Goal: Information Seeking & Learning: Learn about a topic

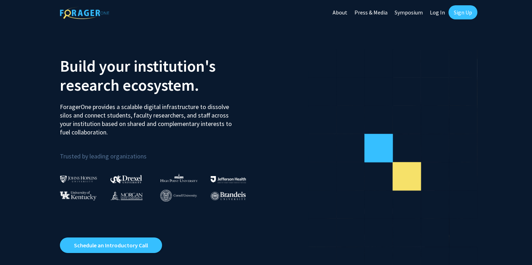
click at [434, 12] on link "Log In" at bounding box center [438, 12] width 22 height 25
select select
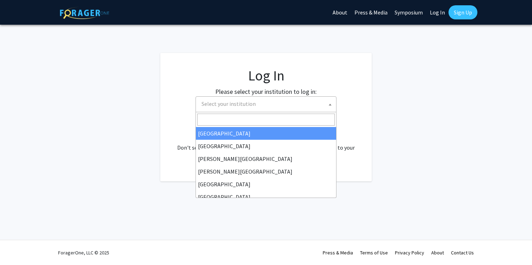
click at [272, 110] on span "Select your institution" at bounding box center [267, 104] width 137 height 14
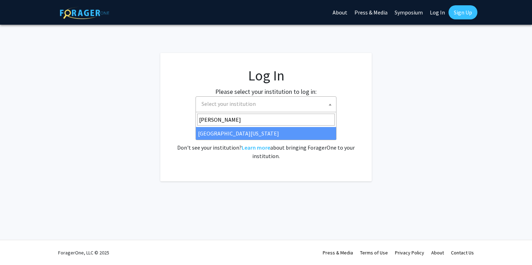
type input "[PERSON_NAME]"
select select "31"
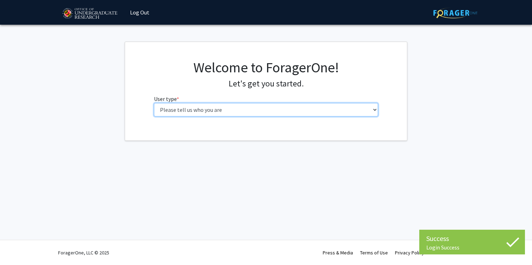
click at [332, 112] on select "Please tell us who you are Undergraduate Student Master's Student Doctoral Cand…" at bounding box center [266, 109] width 225 height 13
select select "1: undergrad"
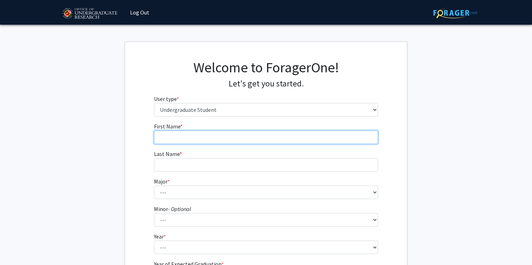
click at [322, 136] on input "First Name * required" at bounding box center [266, 136] width 225 height 13
type input "[PERSON_NAME]"
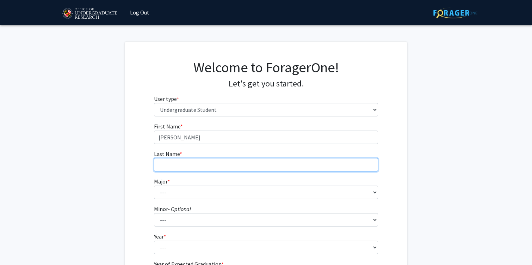
type input "[PERSON_NAME]"
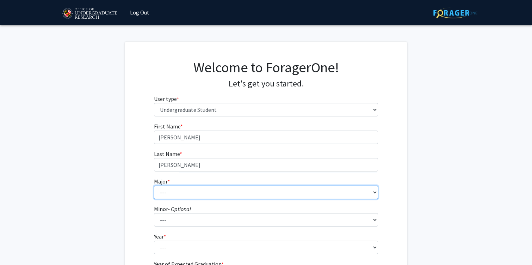
click at [200, 194] on select "--- Accounting Aerospace Engineering African American and Africana Studies Agri…" at bounding box center [266, 191] width 225 height 13
select select "17: 2318"
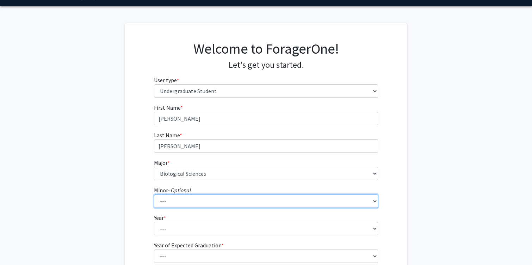
click at [173, 200] on select "--- Actuarial Mathematics Advanced Cybersecurity Experience for Students Africa…" at bounding box center [266, 200] width 225 height 13
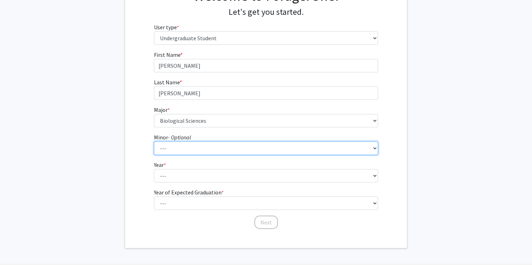
scroll to position [74, 0]
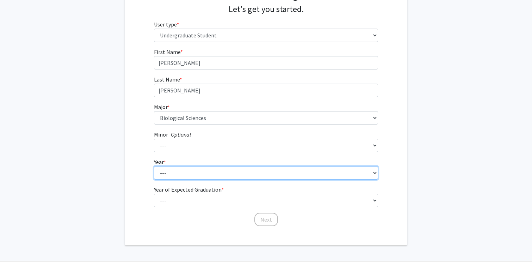
click at [178, 172] on select "--- First-year Sophomore Junior Senior Postbaccalaureate Certificate" at bounding box center [266, 172] width 225 height 13
select select "2: sophomore"
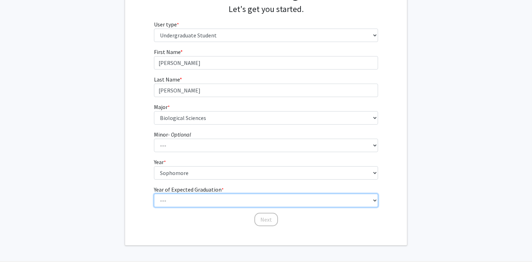
click at [178, 198] on select "--- 2025 2026 2027 2028 2029 2030 2031 2032 2033 2034" at bounding box center [266, 200] width 225 height 13
select select "3: 2027"
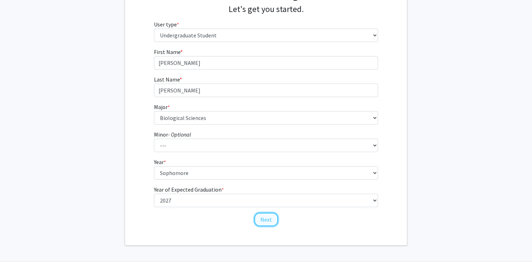
click at [258, 219] on button "Next" at bounding box center [266, 219] width 24 height 13
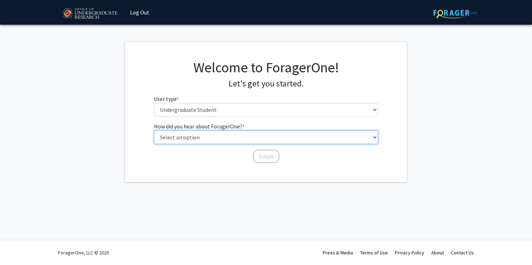
click at [262, 139] on select "Select an option Peer/student recommendation Faculty/staff recommendation Unive…" at bounding box center [266, 136] width 225 height 13
select select "3: university_website"
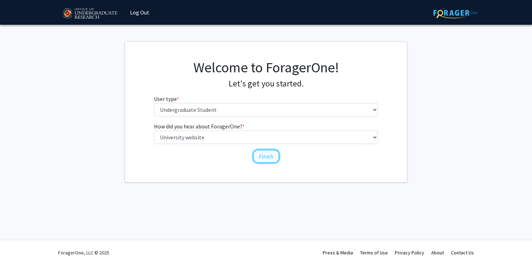
click at [263, 159] on button "Finish" at bounding box center [266, 155] width 26 height 13
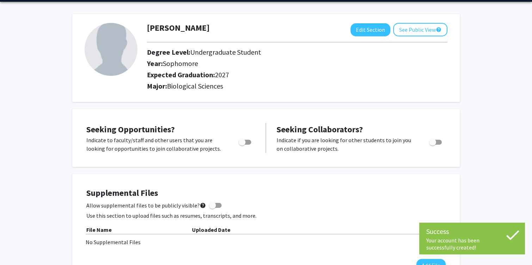
scroll to position [28, 0]
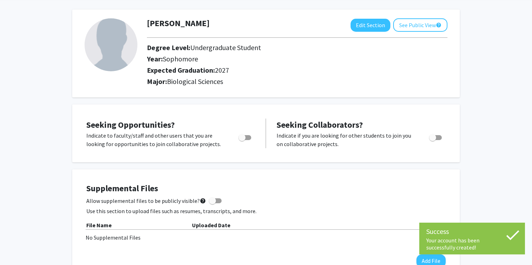
click at [243, 135] on span "Toggle" at bounding box center [242, 137] width 7 height 7
click at [242, 140] on input "Are you actively seeking opportunities?" at bounding box center [242, 140] width 0 height 0
checkbox input "true"
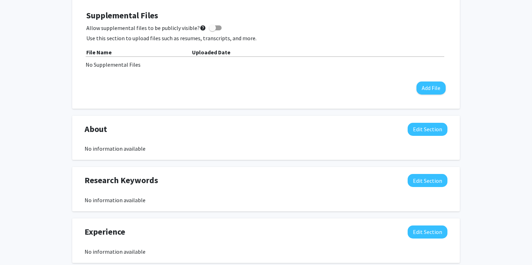
scroll to position [0, 0]
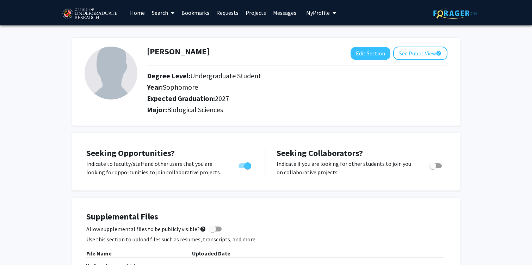
click at [172, 11] on icon at bounding box center [173, 13] width 4 height 6
click at [178, 31] on span "Faculty/Staff" at bounding box center [174, 32] width 52 height 14
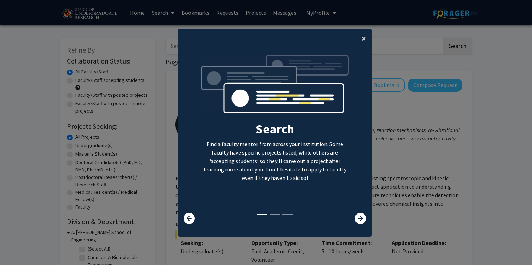
click at [362, 39] on span "×" at bounding box center [364, 38] width 5 height 11
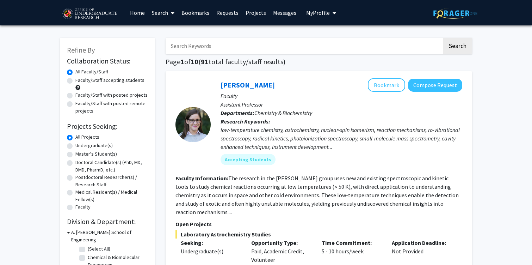
click at [92, 145] on label "Undergraduate(s)" at bounding box center [93, 145] width 37 height 7
click at [80, 145] on input "Undergraduate(s)" at bounding box center [77, 144] width 5 height 5
radio input "true"
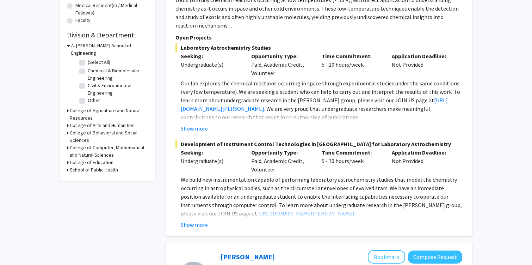
scroll to position [188, 0]
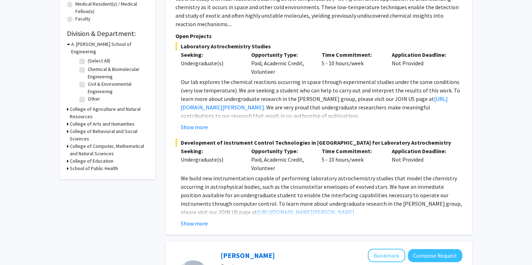
click at [81, 142] on h3 "College of Computer, Mathematical and Natural Sciences" at bounding box center [109, 149] width 78 height 15
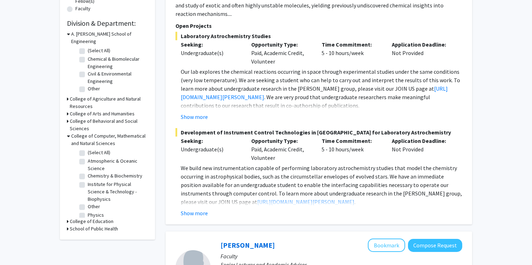
scroll to position [209, 0]
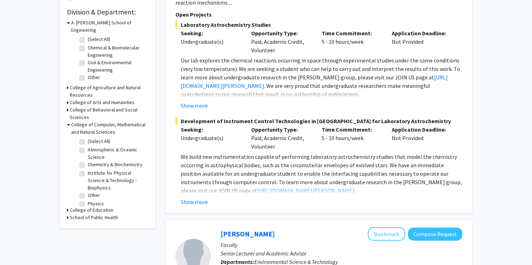
click at [88, 161] on label "Chemistry & Biochemistry" at bounding box center [115, 164] width 55 height 7
click at [88, 161] on input "Chemistry & Biochemistry" at bounding box center [90, 163] width 5 height 5
checkbox input "true"
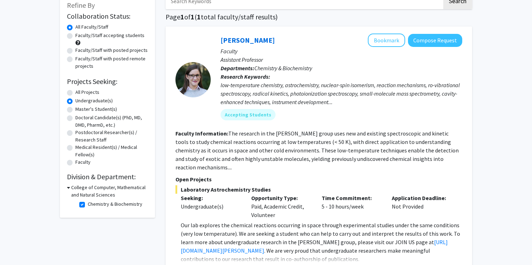
scroll to position [58, 0]
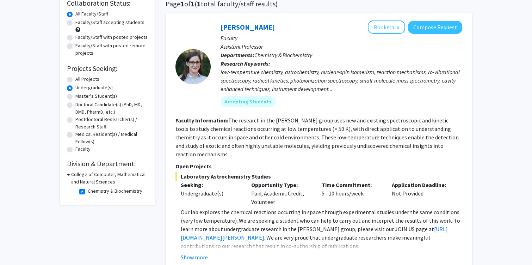
click at [73, 174] on h3 "College of Computer, Mathematical and Natural Sciences" at bounding box center [109, 178] width 77 height 15
click at [77, 175] on h3 "College of Computer, Mathematical and Natural Sciences" at bounding box center [109, 178] width 78 height 15
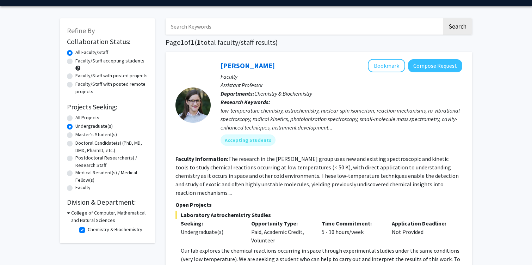
scroll to position [27, 0]
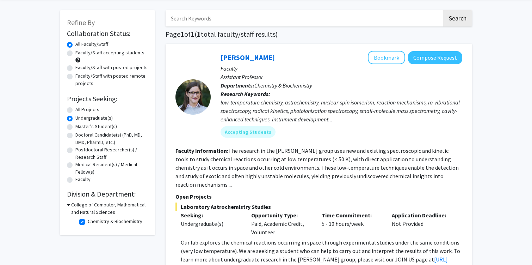
click at [88, 222] on label "Chemistry & Biochemistry" at bounding box center [115, 220] width 55 height 7
click at [88, 222] on input "Chemistry & Biochemistry" at bounding box center [90, 219] width 5 height 5
checkbox input "false"
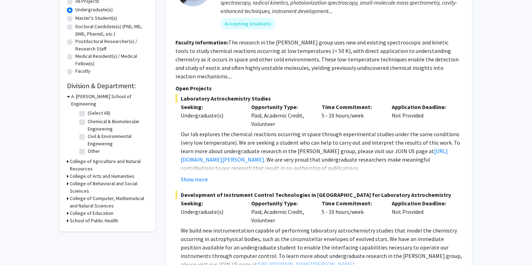
scroll to position [139, 0]
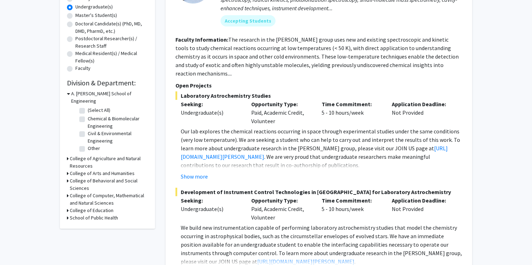
click at [97, 155] on h3 "College of Agriculture and Natural Resources" at bounding box center [109, 162] width 78 height 15
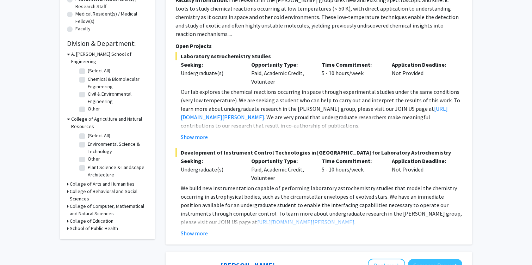
click at [91, 180] on h3 "College of Arts and Humanities" at bounding box center [102, 183] width 65 height 7
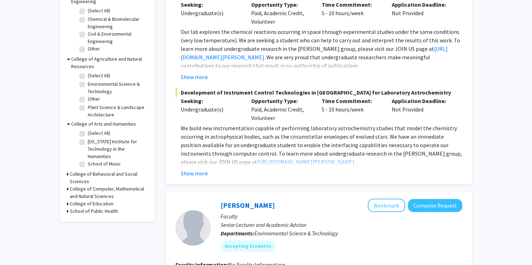
scroll to position [244, 0]
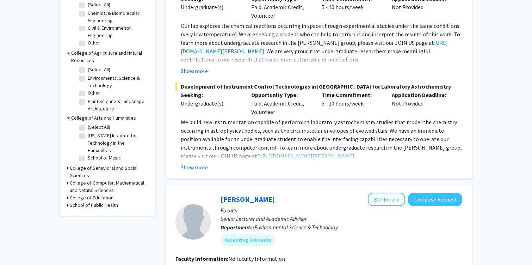
click at [93, 164] on h3 "College of Behavioral and Social Sciences" at bounding box center [109, 171] width 78 height 15
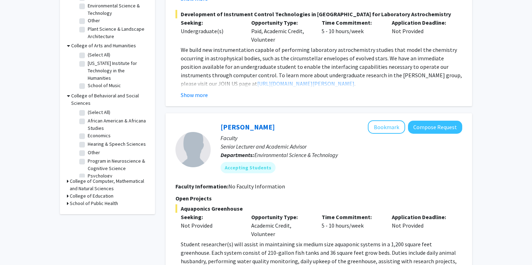
scroll to position [333, 0]
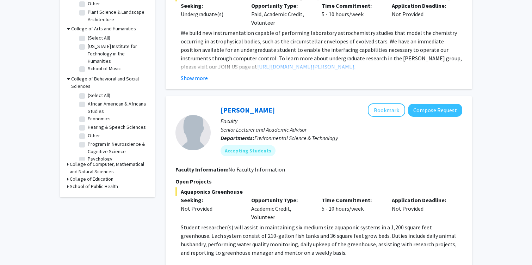
click at [93, 160] on h3 "College of Computer, Mathematical and Natural Sciences" at bounding box center [109, 167] width 78 height 15
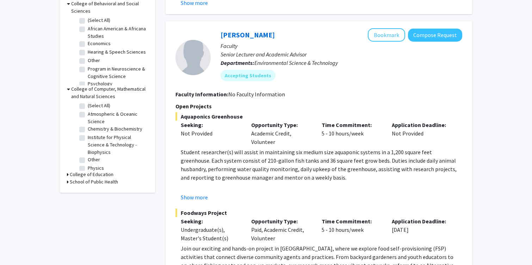
scroll to position [413, 0]
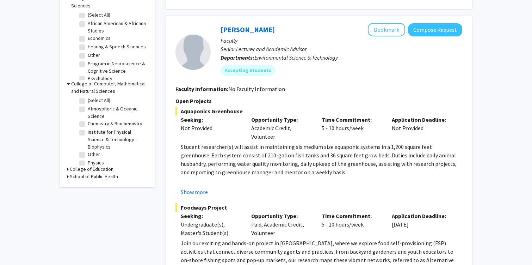
click at [79, 165] on h3 "College of Education" at bounding box center [92, 168] width 44 height 7
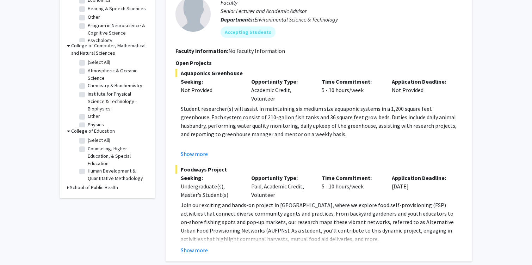
scroll to position [476, 0]
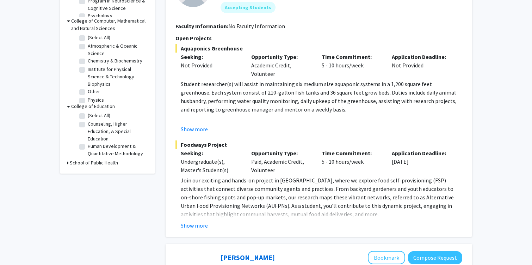
click at [82, 159] on h3 "School of Public Health" at bounding box center [94, 162] width 48 height 7
click at [88, 168] on label "Department of Global, Environmental, and Occupational Health" at bounding box center [117, 179] width 59 height 22
click at [88, 168] on input "Department of Global, Environmental, and Occupational Health" at bounding box center [90, 170] width 5 height 5
checkbox input "true"
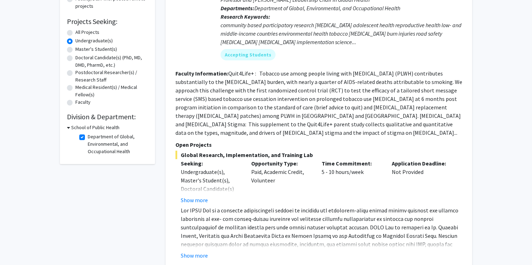
scroll to position [105, 0]
click at [199, 195] on button "Show more" at bounding box center [194, 199] width 27 height 8
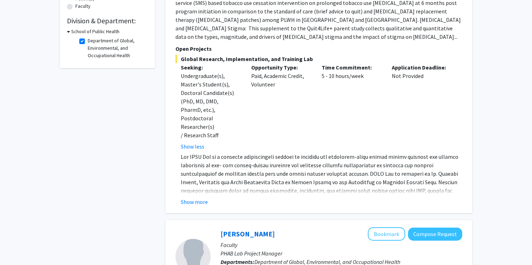
scroll to position [202, 0]
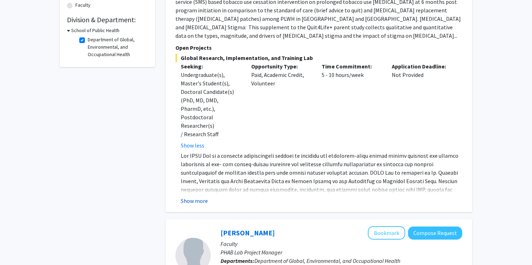
click at [200, 196] on button "Show more" at bounding box center [194, 200] width 27 height 8
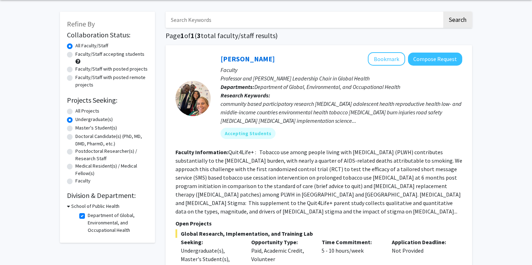
scroll to position [29, 0]
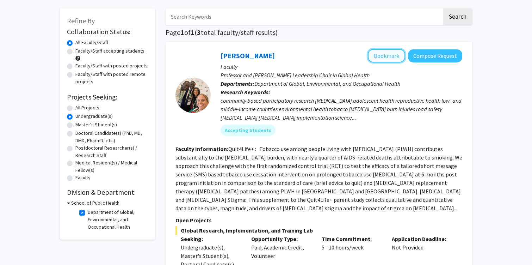
click at [381, 57] on button "Bookmark" at bounding box center [386, 55] width 37 height 13
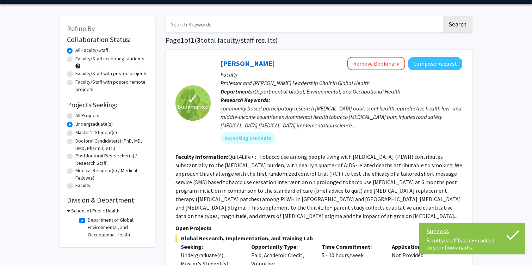
scroll to position [80, 0]
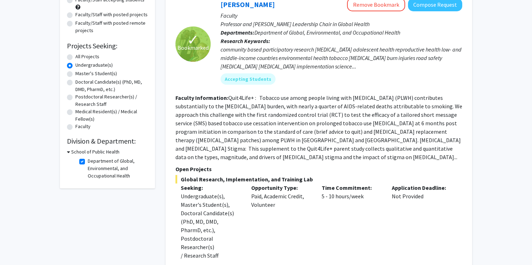
click at [98, 160] on label "Department of Global, Environmental, and Occupational Health" at bounding box center [117, 168] width 59 height 22
click at [92, 160] on input "Department of Global, Environmental, and Occupational Health" at bounding box center [90, 159] width 5 height 5
checkbox input "false"
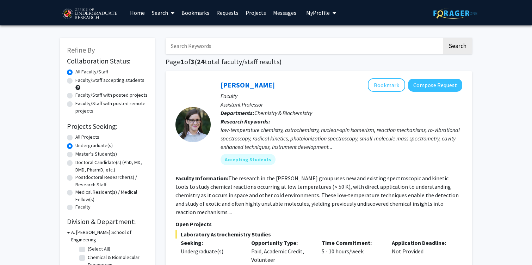
click at [161, 12] on link "Search" at bounding box center [163, 12] width 30 height 25
click at [246, 14] on link "Projects" at bounding box center [255, 12] width 27 height 25
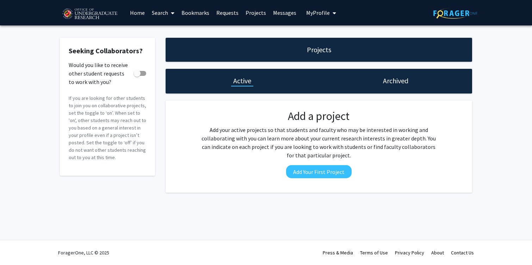
click at [140, 12] on link "Home" at bounding box center [138, 12] width 22 height 25
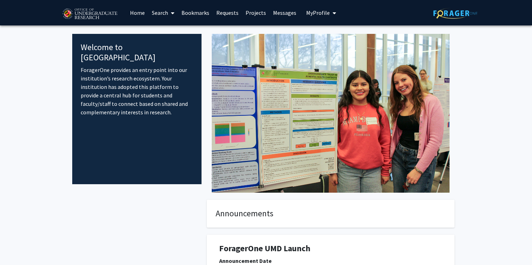
click at [163, 12] on link "Search" at bounding box center [163, 12] width 30 height 25
click at [167, 48] on span "Students" at bounding box center [169, 46] width 43 height 14
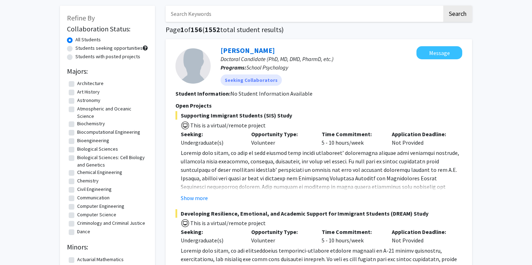
scroll to position [60, 0]
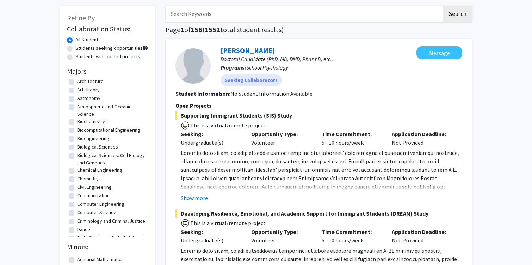
click at [77, 148] on label "Biological Sciences" at bounding box center [97, 146] width 41 height 7
click at [77, 148] on input "Biological Sciences" at bounding box center [79, 145] width 5 height 5
checkbox input "true"
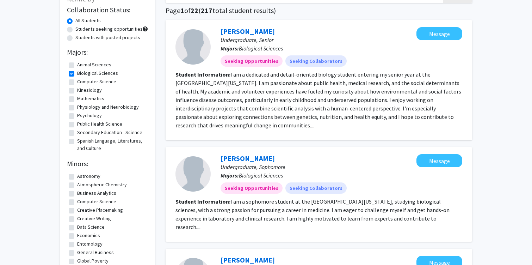
scroll to position [54, 0]
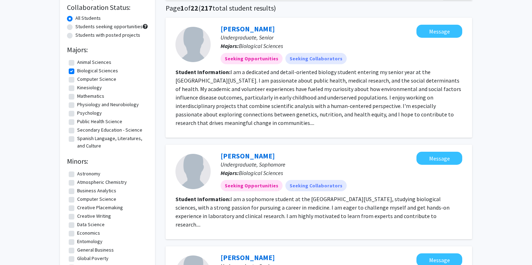
click at [96, 70] on label "Biological Sciences" at bounding box center [97, 70] width 41 height 7
click at [82, 70] on input "Biological Sciences" at bounding box center [79, 69] width 5 height 5
checkbox input "false"
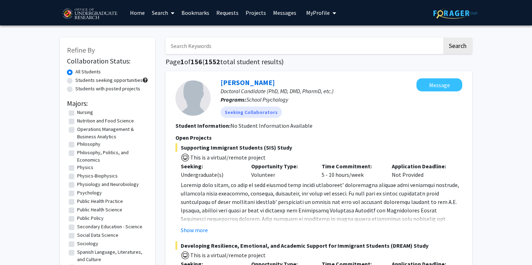
scroll to position [540, 0]
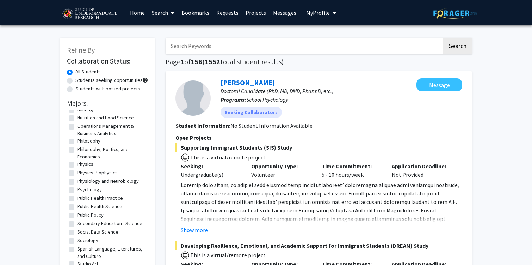
checkbox input "true"
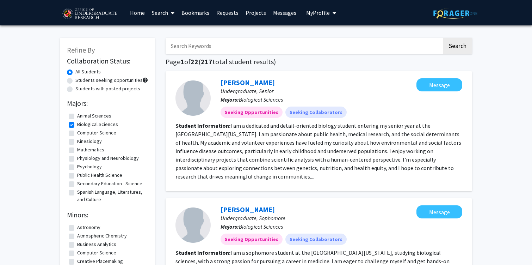
click at [161, 12] on link "Search" at bounding box center [163, 12] width 30 height 25
click at [166, 33] on span "Faculty/Staff" at bounding box center [174, 32] width 52 height 14
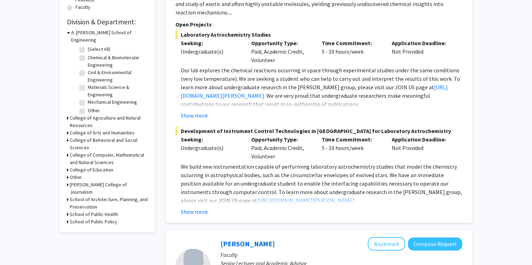
scroll to position [200, 0]
click at [98, 114] on h3 "College of Agriculture and Natural Resources" at bounding box center [109, 121] width 78 height 15
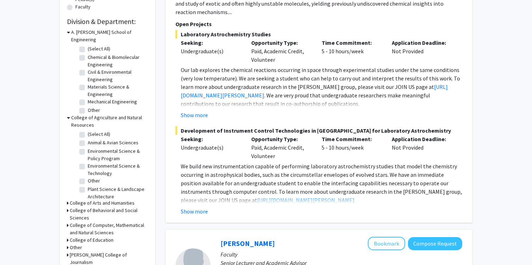
click at [98, 114] on h3 "College of Agriculture and Natural Resources" at bounding box center [109, 121] width 77 height 15
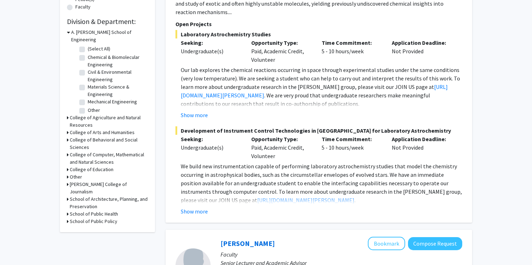
click at [99, 129] on h3 "College of Arts and Humanities" at bounding box center [102, 132] width 65 height 7
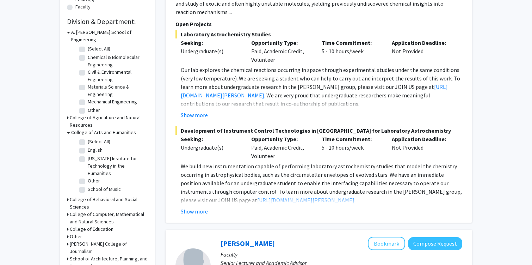
click at [99, 129] on h3 "College of Arts and Humanities" at bounding box center [103, 132] width 65 height 7
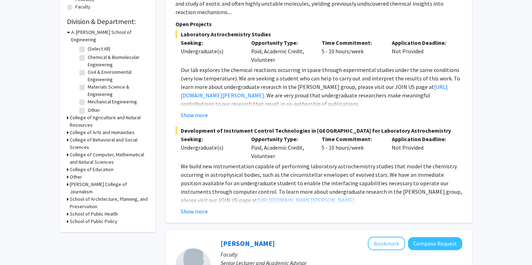
click at [98, 151] on h3 "College of Computer, Mathematical and Natural Sciences" at bounding box center [109, 158] width 78 height 15
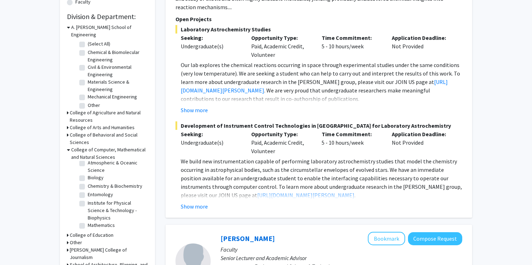
scroll to position [22, 0]
click at [88, 172] on label "Biology" at bounding box center [96, 175] width 16 height 7
click at [88, 172] on input "Biology" at bounding box center [90, 174] width 5 height 5
checkbox input "true"
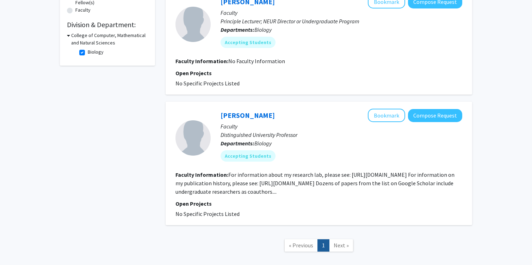
scroll to position [197, 0]
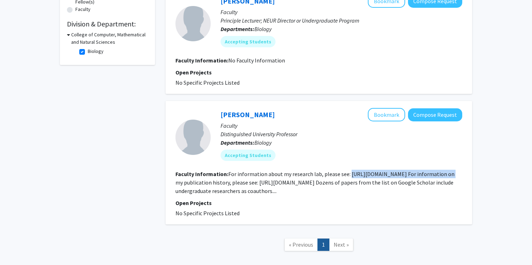
drag, startPoint x: 348, startPoint y: 174, endPoint x: 448, endPoint y: 175, distance: 100.1
click at [448, 175] on fg-read-more "For information about my research lab, please see: https://science.umd.edu/biol…" at bounding box center [315, 182] width 279 height 24
copy fg-read-more "https://science.umd.edu/biology/faganlab/"
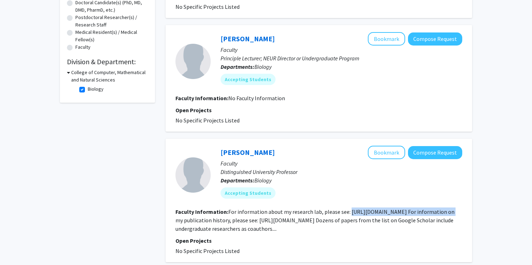
scroll to position [172, 0]
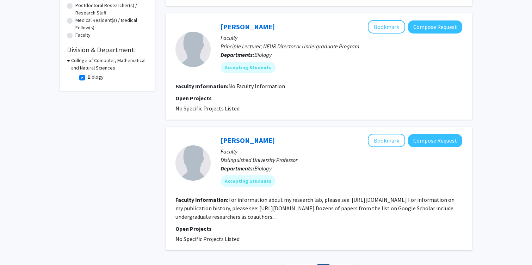
click at [88, 78] on label "Biology" at bounding box center [96, 76] width 16 height 7
click at [88, 78] on input "Biology" at bounding box center [90, 75] width 5 height 5
checkbox input "false"
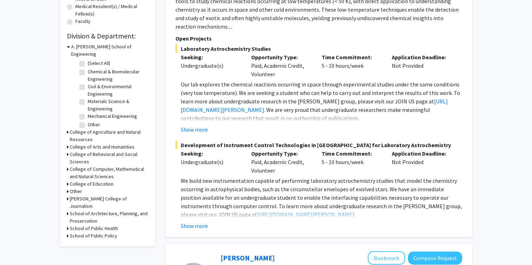
scroll to position [3, 0]
click at [85, 165] on h3 "College of Computer, Mathematical and Natural Sciences" at bounding box center [109, 172] width 78 height 15
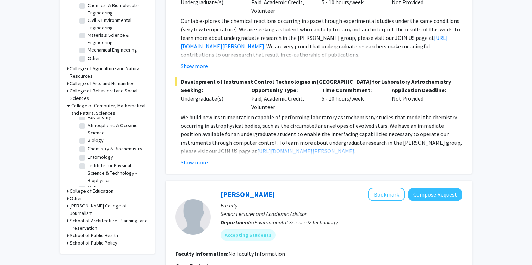
scroll to position [0, 0]
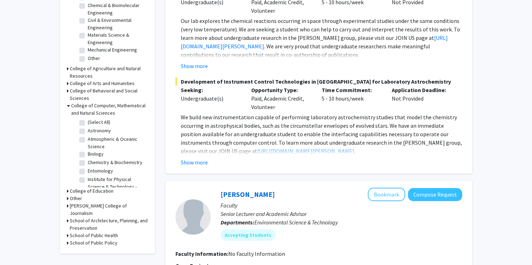
click at [90, 87] on h3 "College of Behavioral and Social Sciences" at bounding box center [109, 94] width 78 height 15
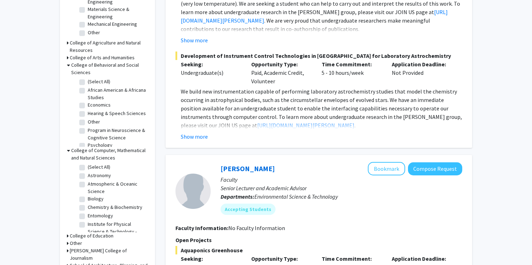
click at [87, 63] on h3 "College of Behavioral and Social Sciences" at bounding box center [109, 68] width 77 height 15
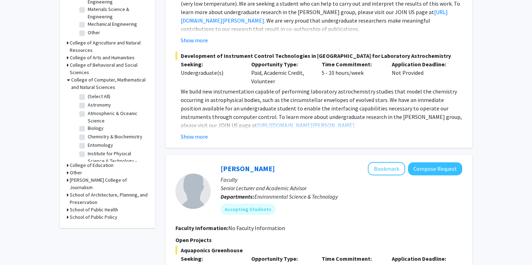
click at [90, 54] on h3 "College of Arts and Humanities" at bounding box center [102, 57] width 65 height 7
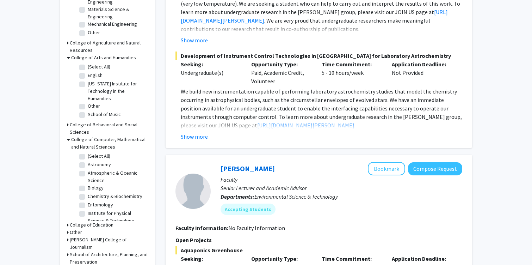
click at [90, 54] on h3 "College of Arts and Humanities" at bounding box center [103, 57] width 65 height 7
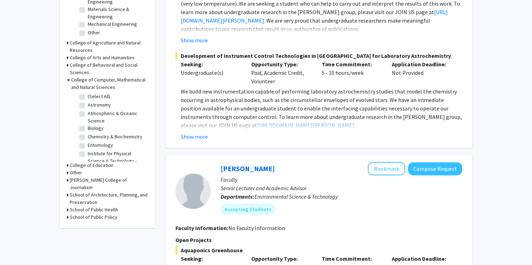
click at [92, 39] on h3 "College of Agriculture and Natural Resources" at bounding box center [109, 46] width 78 height 15
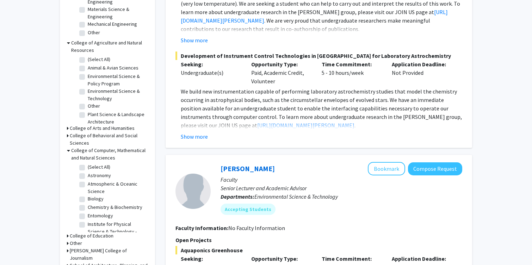
click at [92, 39] on h3 "College of Agriculture and Natural Resources" at bounding box center [109, 46] width 77 height 15
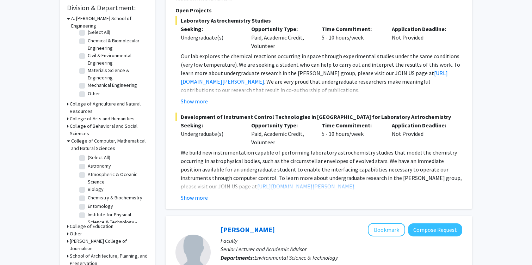
scroll to position [198, 0]
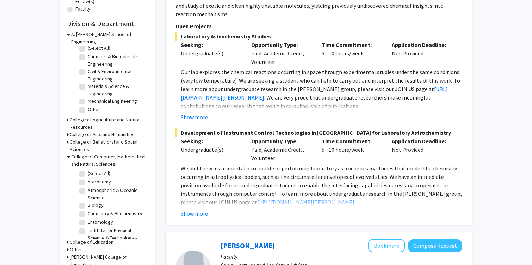
click at [88, 32] on h3 "A. James Clark School of Engineering" at bounding box center [109, 38] width 77 height 15
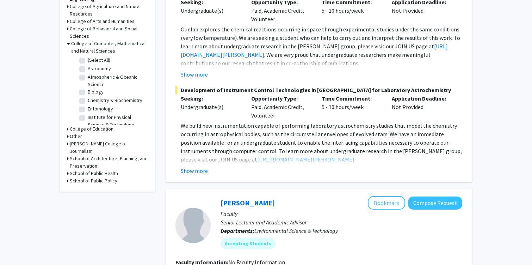
scroll to position [258, 0]
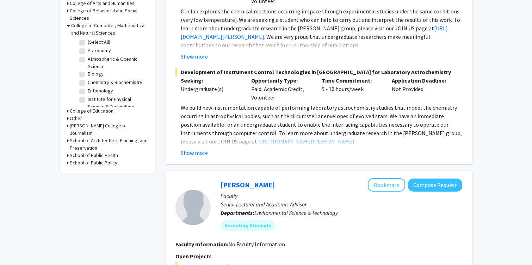
click at [70, 115] on h3 "Other" at bounding box center [76, 118] width 12 height 7
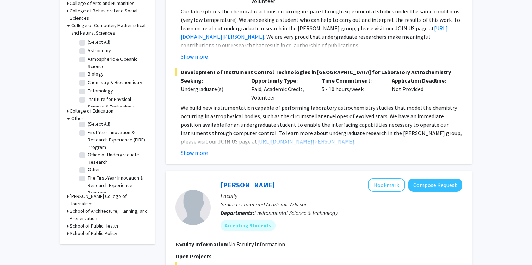
scroll to position [9, 0]
click at [83, 222] on h3 "School of Public Health" at bounding box center [94, 225] width 48 height 7
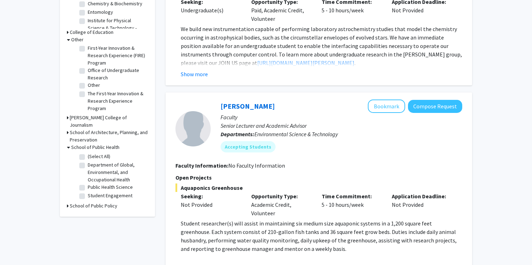
scroll to position [336, 0]
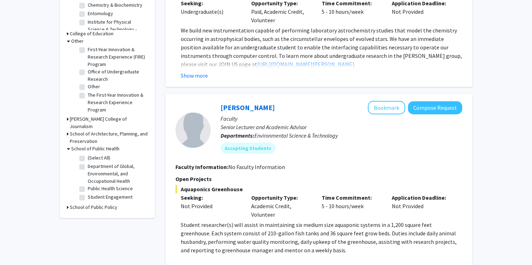
click at [112, 130] on h3 "School of Architecture, Planning, and Preservation" at bounding box center [109, 137] width 78 height 15
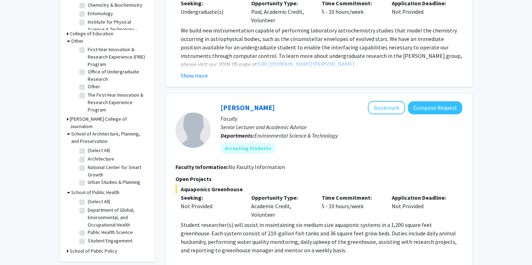
click at [116, 115] on h3 "Philip Merrill College of Journalism" at bounding box center [109, 122] width 78 height 15
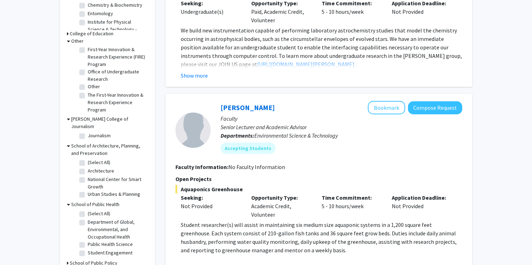
click at [116, 115] on h3 "Philip Merrill College of Journalism" at bounding box center [109, 122] width 77 height 15
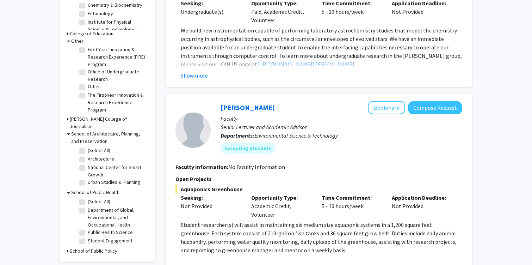
click at [111, 130] on h3 "School of Architecture, Planning, and Preservation" at bounding box center [109, 137] width 77 height 15
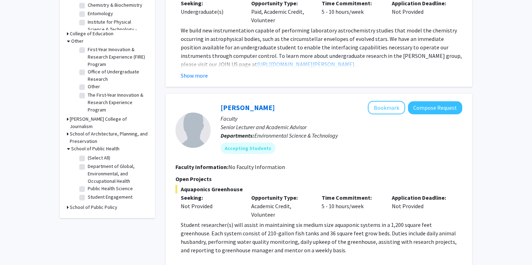
click at [93, 203] on h3 "School of Public Policy" at bounding box center [94, 206] width 48 height 7
click at [93, 203] on h3 "School of Public Policy" at bounding box center [95, 206] width 48 height 7
click at [88, 162] on label "Department of Global, Environmental, and Occupational Health" at bounding box center [117, 173] width 59 height 22
click at [88, 162] on input "Department of Global, Environmental, and Occupational Health" at bounding box center [90, 164] width 5 height 5
checkbox input "true"
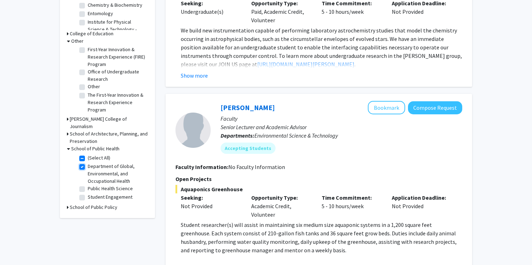
checkbox input "true"
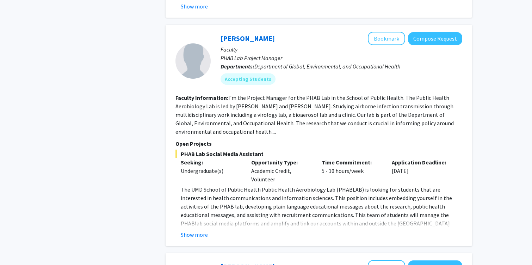
scroll to position [354, 0]
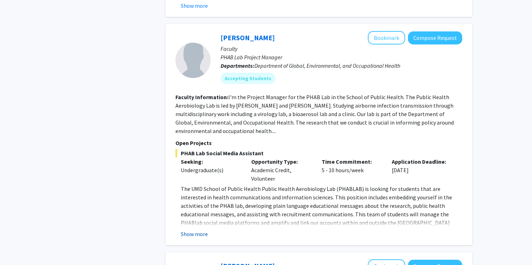
click at [198, 229] on button "Show more" at bounding box center [194, 233] width 27 height 8
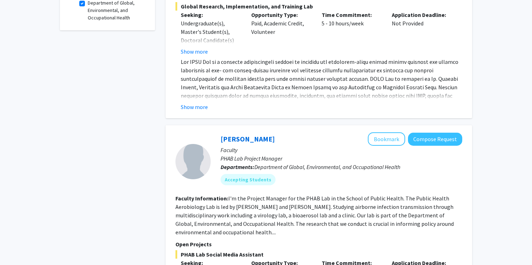
scroll to position [240, 0]
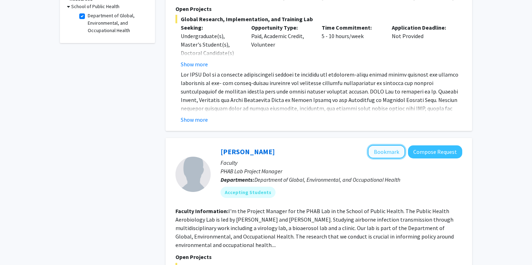
click at [381, 145] on button "Bookmark" at bounding box center [386, 151] width 37 height 13
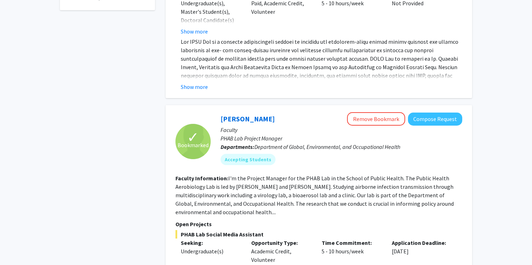
scroll to position [0, 0]
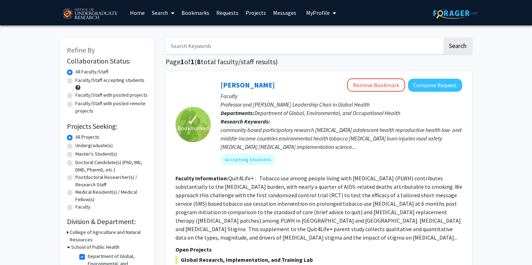
click at [114, 79] on label "Faculty/Staff accepting students" at bounding box center [109, 79] width 69 height 7
click at [80, 79] on input "Faculty/Staff accepting students" at bounding box center [77, 78] width 5 height 5
radio input "true"
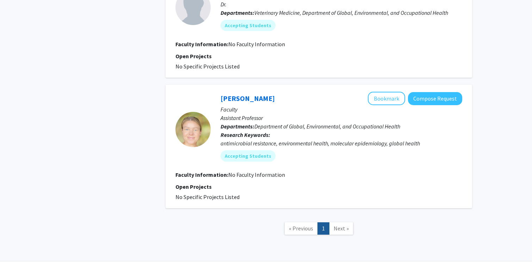
scroll to position [930, 0]
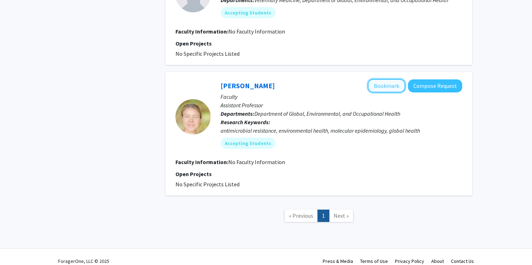
click at [376, 79] on button "Bookmark" at bounding box center [386, 85] width 37 height 13
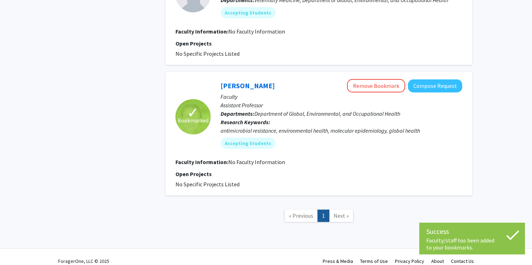
scroll to position [927, 0]
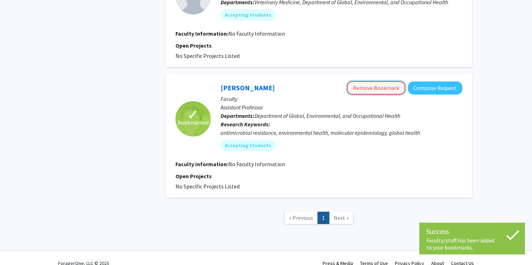
click at [381, 81] on button "Remove Bookmark" at bounding box center [376, 87] width 58 height 13
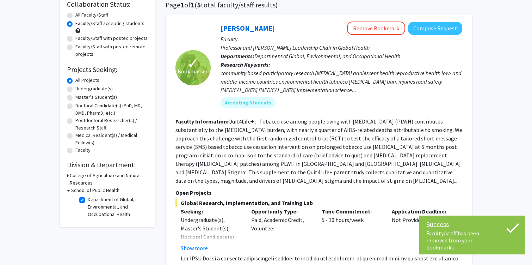
scroll to position [0, 0]
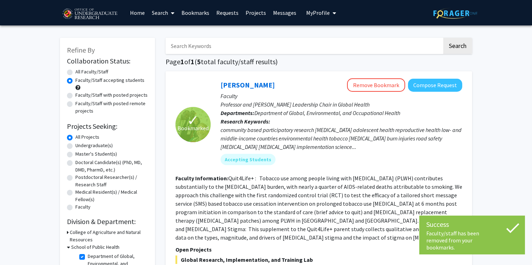
click at [215, 50] on input "Search Keywords" at bounding box center [304, 46] width 277 height 16
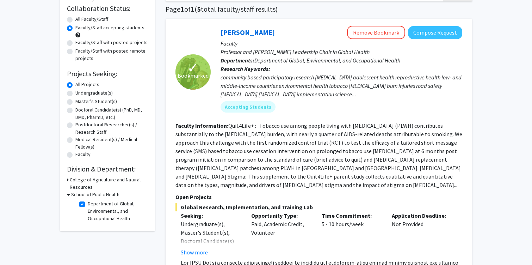
scroll to position [76, 0]
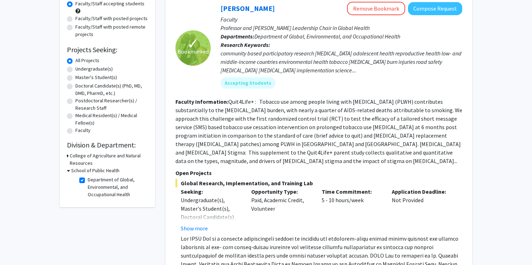
type input "medicine"
click at [88, 180] on label "Department of Global, Environmental, and Occupational Health" at bounding box center [117, 187] width 59 height 22
click at [88, 180] on input "Department of Global, Environmental, and Occupational Health" at bounding box center [90, 178] width 5 height 5
checkbox input "false"
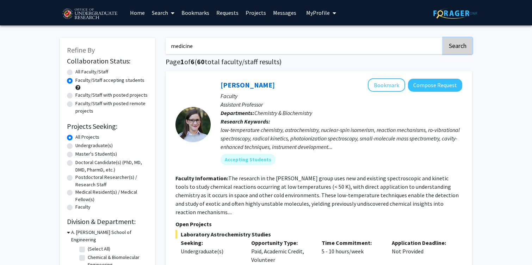
click at [449, 50] on button "Search" at bounding box center [457, 46] width 29 height 16
radio input "true"
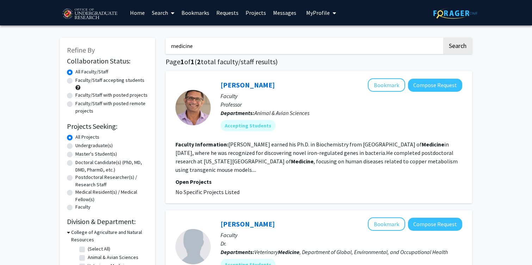
click at [393, 48] on input "medicine" at bounding box center [304, 46] width 277 height 16
click at [443, 38] on button "Search" at bounding box center [457, 46] width 29 height 16
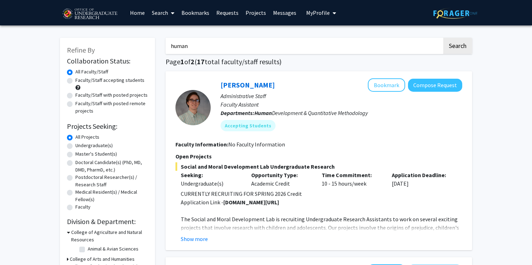
click at [309, 48] on input "human" at bounding box center [304, 46] width 277 height 16
click at [309, 49] on input "human" at bounding box center [304, 46] width 277 height 16
type input "physiology"
click at [443, 38] on button "Search" at bounding box center [457, 46] width 29 height 16
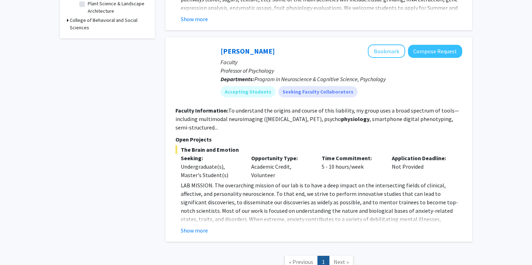
scroll to position [255, 0]
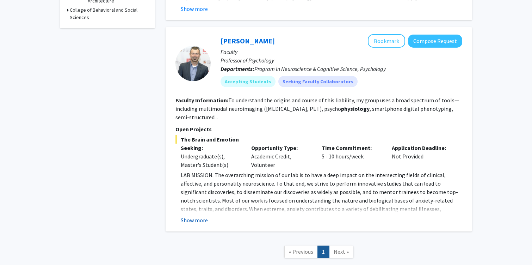
click at [190, 216] on button "Show more" at bounding box center [194, 220] width 27 height 8
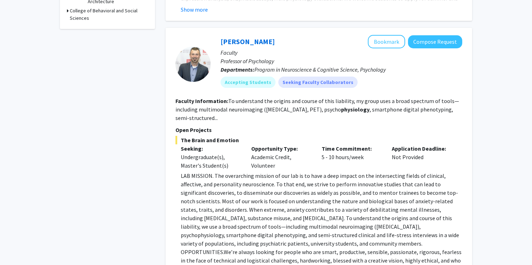
scroll to position [229, 0]
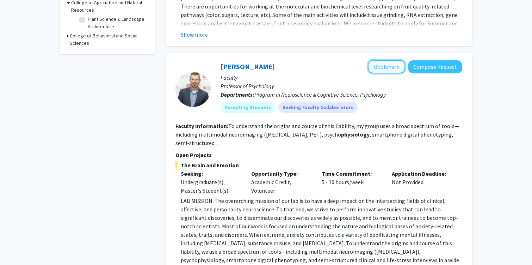
click at [392, 62] on button "Bookmark" at bounding box center [386, 66] width 37 height 13
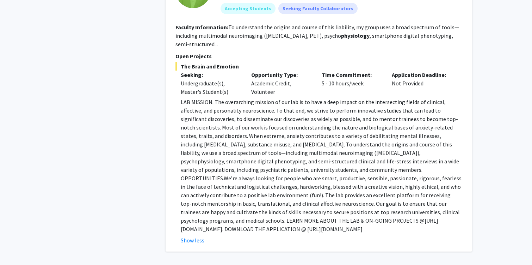
scroll to position [384, 0]
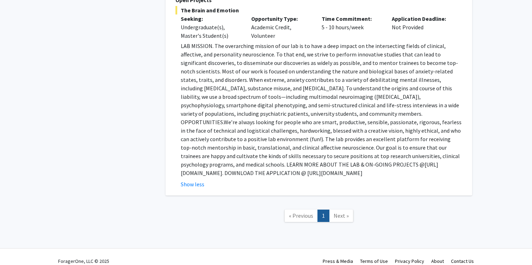
click at [289, 149] on span "We’re always looking for people who are smart, productive, sensible, passionate…" at bounding box center [321, 142] width 281 height 49
drag, startPoint x: 181, startPoint y: 164, endPoint x: 333, endPoint y: 167, distance: 152.0
click at [333, 167] on p "LAB MISSION. The overarching mission of our lab is to have a deep impact on the…" at bounding box center [322, 109] width 282 height 135
copy p "https://shackmanlab.org/positions/undergraduate_postbacras/"
